Goal: Transaction & Acquisition: Purchase product/service

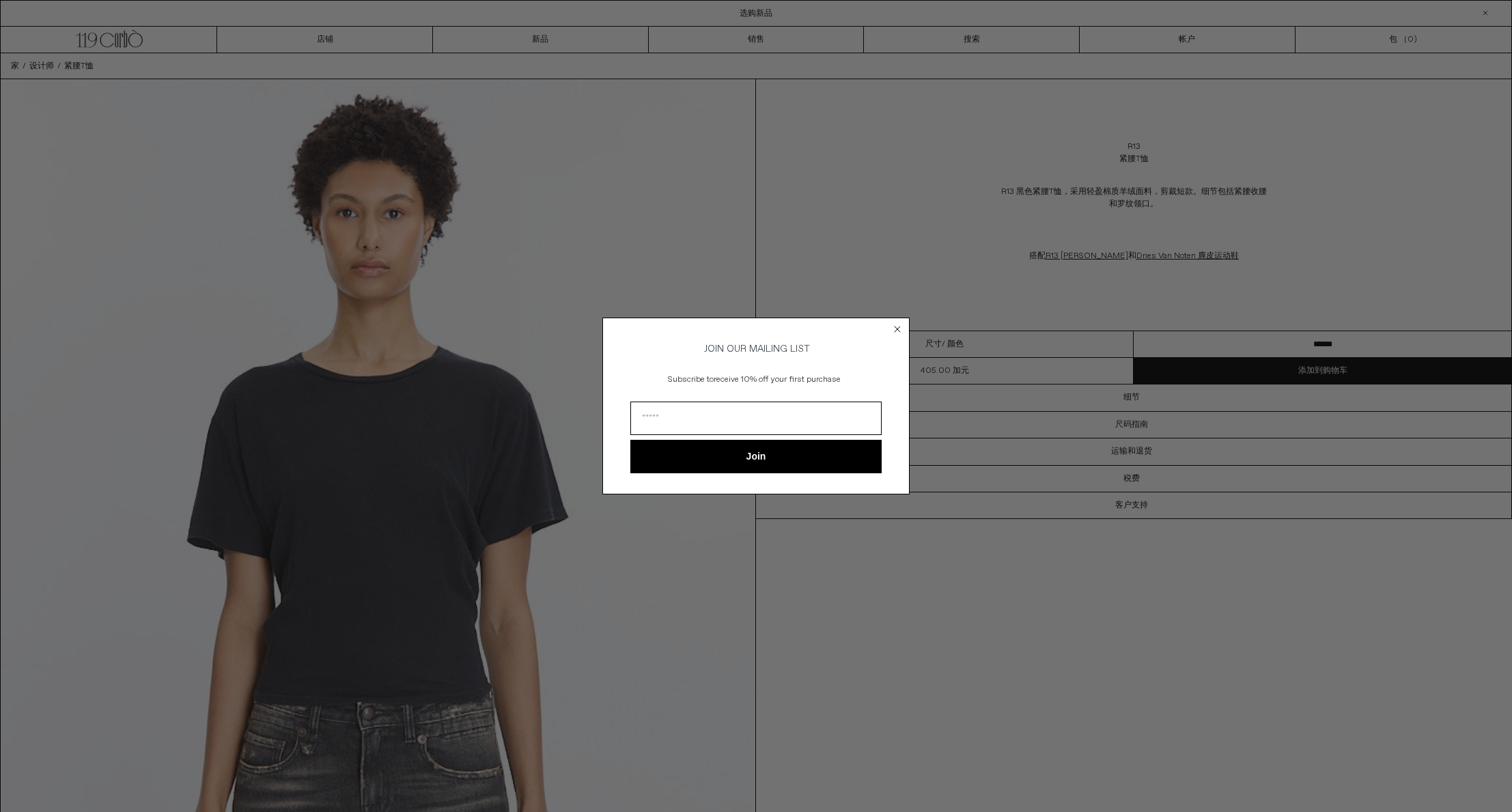
drag, startPoint x: 898, startPoint y: 326, endPoint x: 925, endPoint y: 348, distance: 34.8
click at [899, 326] on icon "Close dialog" at bounding box center [897, 330] width 14 height 14
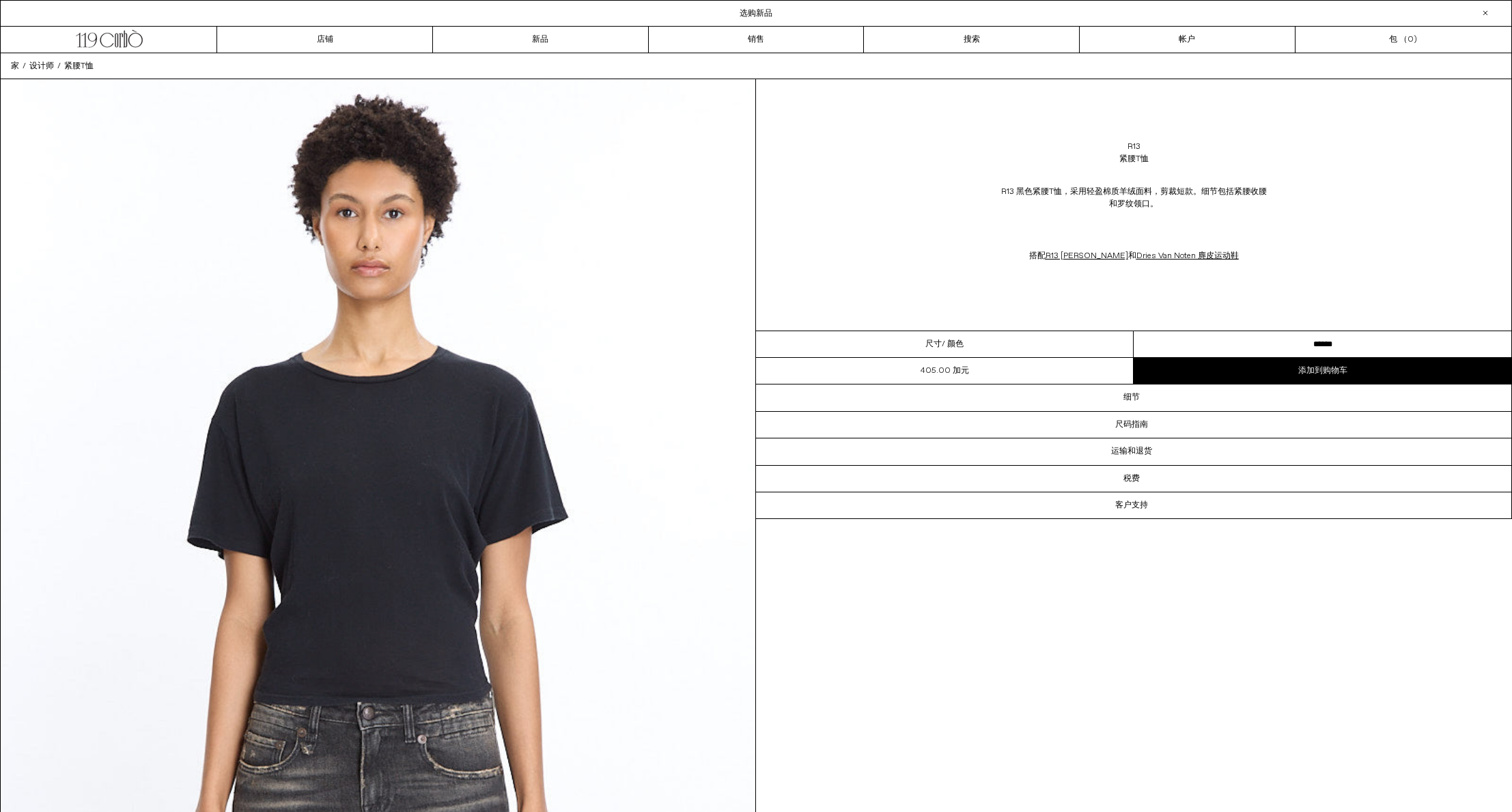
click at [950, 372] on font "405.00 加元" at bounding box center [944, 371] width 48 height 11
click at [1007, 362] on dl "正常价格 405.00 加元 售罄 售价 405.00 加元 单价 / 每 可用性 405.00 加元" at bounding box center [944, 371] width 377 height 25
click at [140, 32] on icon ".cls-1, .cls-2 { fill: #231f20; stroke: #231f20; stroke-miterlimit: 10; stroke-…" at bounding box center [109, 37] width 67 height 20
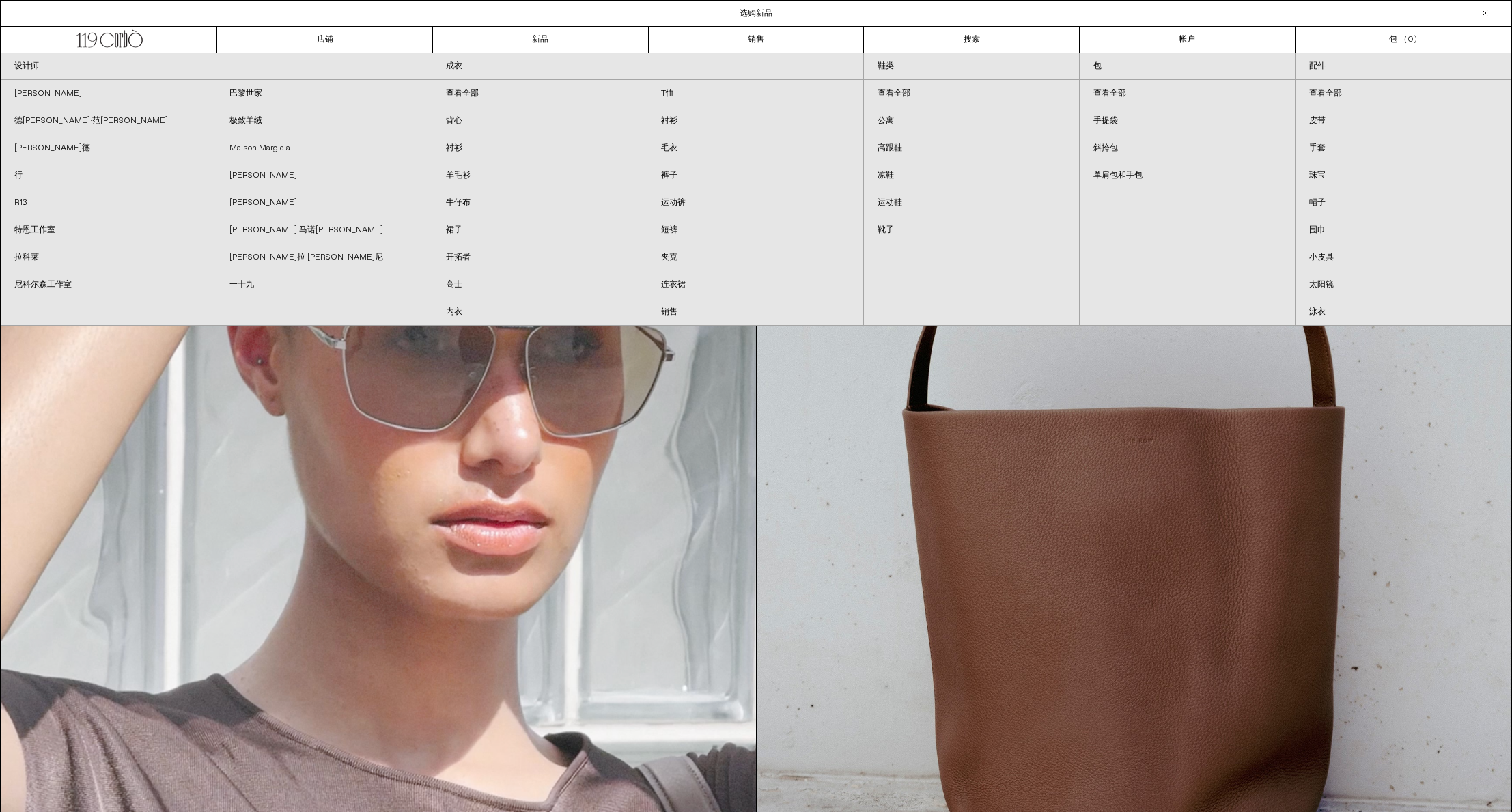
scroll to position [2, 0]
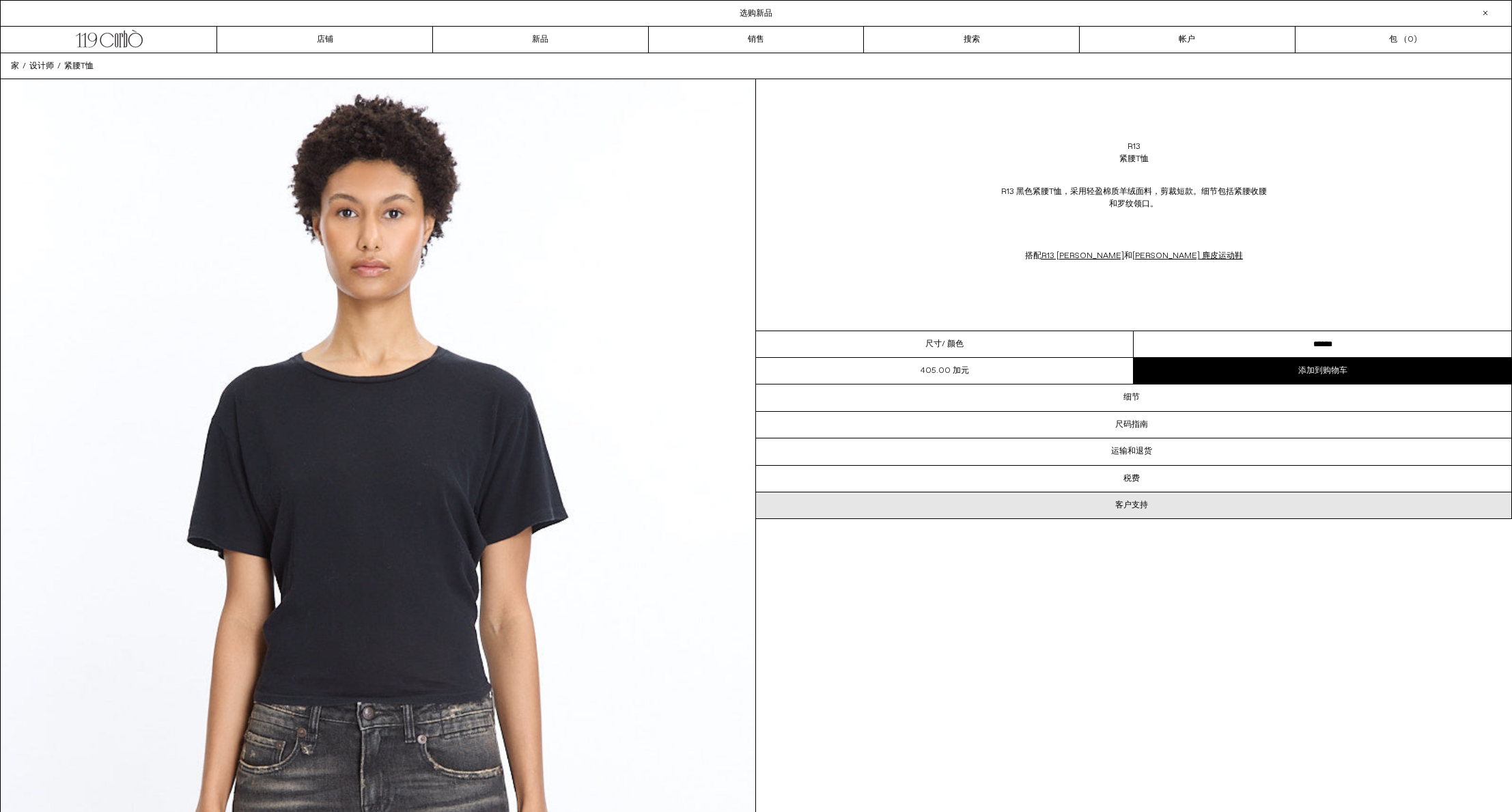
click at [1138, 505] on font "客户支持" at bounding box center [1131, 505] width 32 height 11
